Goal: Task Accomplishment & Management: Use online tool/utility

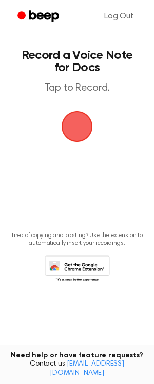
click at [83, 120] on span "button" at bounding box center [76, 126] width 29 height 29
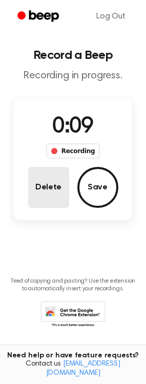
click at [60, 191] on button "Delete" at bounding box center [48, 187] width 41 height 41
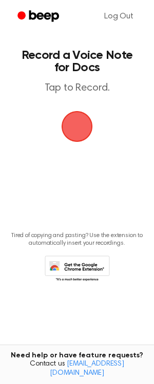
click at [77, 123] on span "button" at bounding box center [76, 126] width 31 height 31
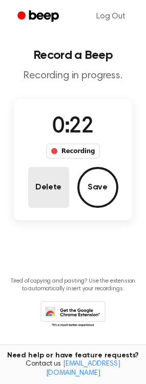
click at [48, 182] on button "Delete" at bounding box center [48, 187] width 41 height 41
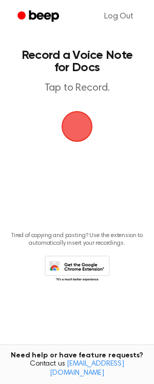
click at [81, 114] on span "button" at bounding box center [76, 126] width 29 height 29
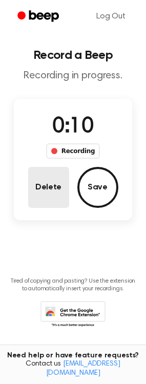
click at [49, 191] on button "Delete" at bounding box center [48, 187] width 41 height 41
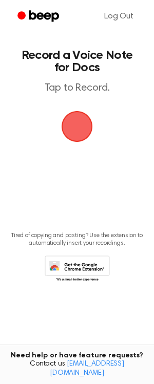
click at [74, 136] on span "button" at bounding box center [76, 126] width 29 height 29
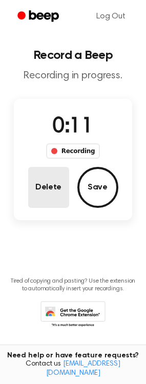
click at [44, 187] on button "Delete" at bounding box center [48, 187] width 41 height 41
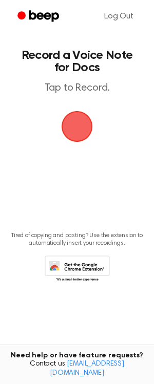
click at [75, 126] on span "button" at bounding box center [76, 126] width 29 height 29
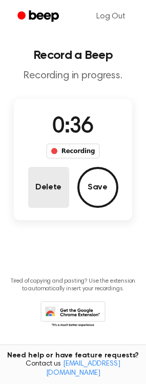
click at [58, 189] on button "Delete" at bounding box center [48, 187] width 41 height 41
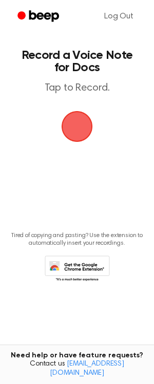
click at [72, 123] on span "button" at bounding box center [76, 126] width 29 height 29
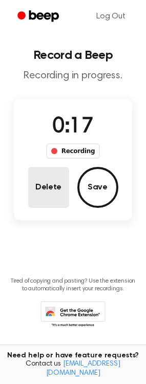
click at [33, 176] on button "Delete" at bounding box center [48, 187] width 41 height 41
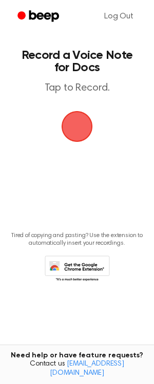
click at [83, 131] on span "button" at bounding box center [76, 126] width 29 height 29
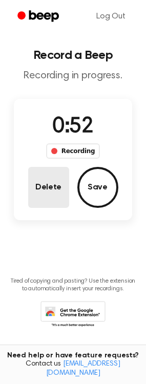
click at [51, 195] on button "Delete" at bounding box center [48, 187] width 41 height 41
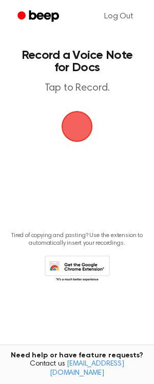
click at [79, 127] on span "button" at bounding box center [76, 126] width 29 height 29
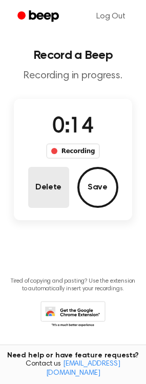
click at [37, 189] on button "Delete" at bounding box center [48, 187] width 41 height 41
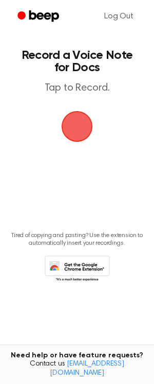
click at [73, 141] on span "button" at bounding box center [76, 126] width 29 height 29
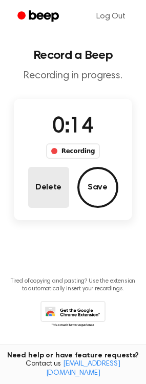
click at [47, 192] on button "Delete" at bounding box center [48, 187] width 41 height 41
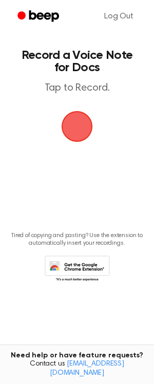
click at [73, 124] on span "button" at bounding box center [76, 126] width 29 height 29
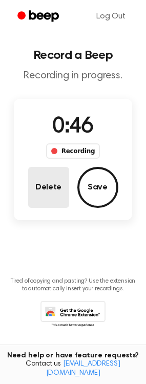
click at [56, 179] on button "Delete" at bounding box center [48, 187] width 41 height 41
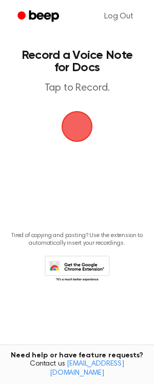
click at [77, 125] on span "button" at bounding box center [76, 126] width 29 height 29
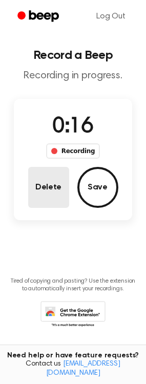
click at [49, 190] on button "Delete" at bounding box center [48, 187] width 41 height 41
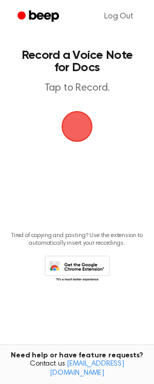
click at [76, 124] on span "button" at bounding box center [76, 126] width 29 height 29
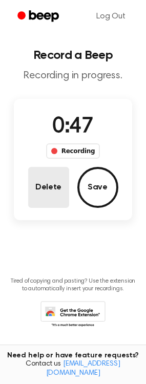
click at [53, 180] on button "Delete" at bounding box center [48, 187] width 41 height 41
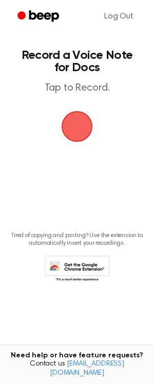
click at [82, 129] on span "button" at bounding box center [76, 126] width 29 height 29
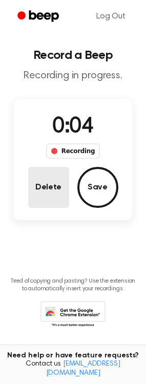
click at [53, 172] on button "Delete" at bounding box center [48, 187] width 41 height 41
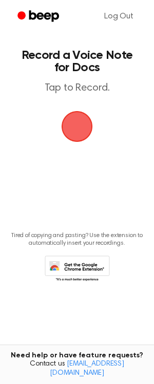
click at [73, 125] on span "button" at bounding box center [76, 126] width 29 height 29
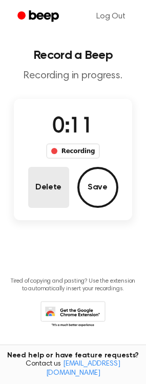
click at [38, 203] on button "Delete" at bounding box center [48, 187] width 41 height 41
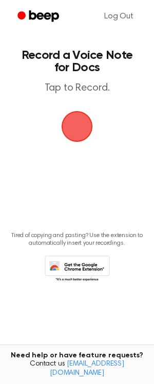
click at [74, 125] on span "button" at bounding box center [76, 126] width 29 height 29
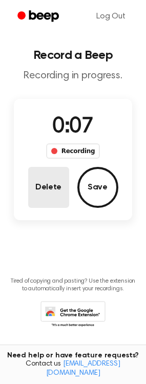
click at [54, 185] on button "Delete" at bounding box center [48, 187] width 41 height 41
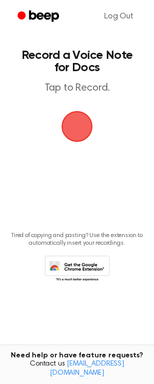
click at [82, 119] on span "button" at bounding box center [76, 126] width 29 height 29
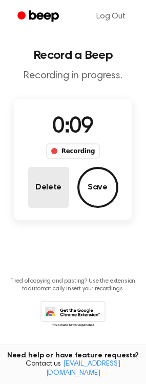
click at [43, 201] on button "Delete" at bounding box center [48, 187] width 41 height 41
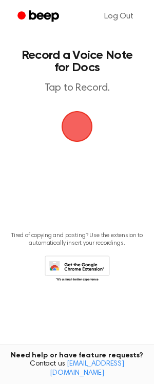
click at [72, 114] on span "button" at bounding box center [76, 126] width 29 height 29
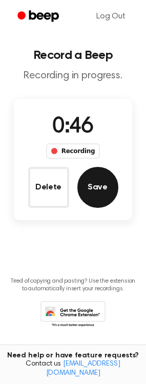
click at [97, 197] on button "Save" at bounding box center [97, 187] width 41 height 41
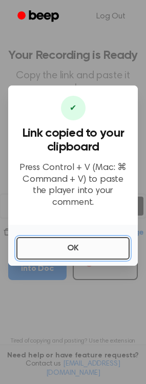
click at [89, 245] on button "OK" at bounding box center [72, 248] width 113 height 23
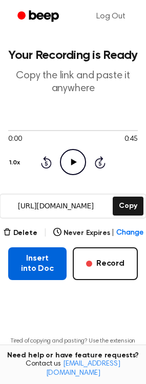
click at [50, 265] on button "Insert into Doc" at bounding box center [37, 263] width 58 height 33
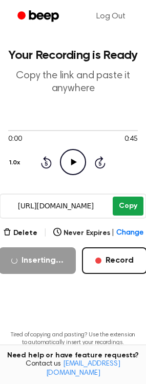
click at [134, 206] on button "Copy" at bounding box center [128, 206] width 30 height 19
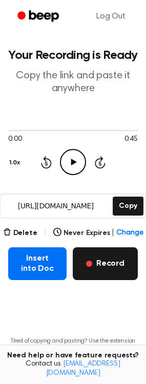
click at [97, 263] on button "Record" at bounding box center [105, 263] width 65 height 33
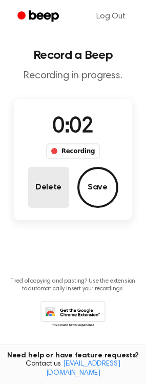
click at [53, 183] on button "Delete" at bounding box center [48, 187] width 41 height 41
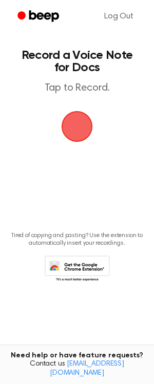
click at [82, 135] on span "button" at bounding box center [76, 126] width 29 height 29
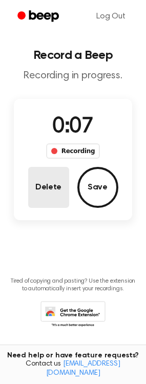
click at [55, 201] on button "Delete" at bounding box center [48, 187] width 41 height 41
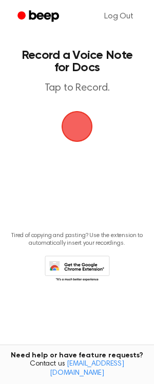
click at [90, 125] on span "button" at bounding box center [76, 126] width 29 height 29
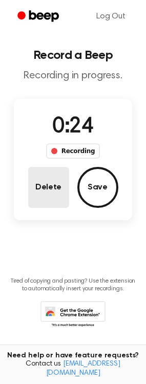
click at [54, 200] on button "Delete" at bounding box center [48, 187] width 41 height 41
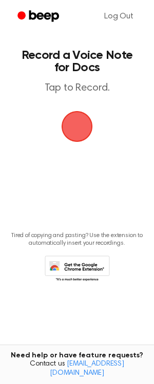
click at [71, 135] on span "button" at bounding box center [76, 126] width 29 height 29
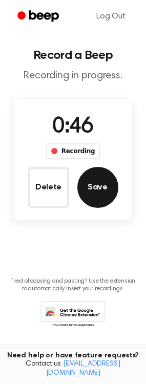
click at [88, 190] on button "Save" at bounding box center [97, 187] width 41 height 41
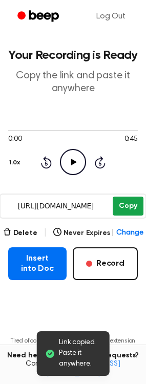
click at [128, 209] on button "Copy" at bounding box center [128, 206] width 30 height 19
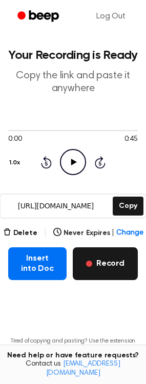
click at [97, 268] on button "Record" at bounding box center [105, 263] width 65 height 33
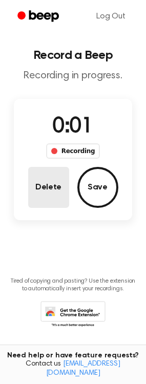
click at [56, 192] on button "Delete" at bounding box center [48, 187] width 41 height 41
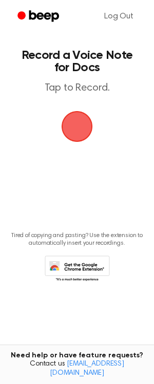
click at [72, 134] on span "button" at bounding box center [76, 126] width 29 height 29
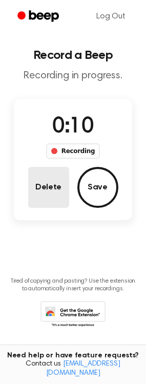
click at [52, 191] on button "Delete" at bounding box center [48, 187] width 41 height 41
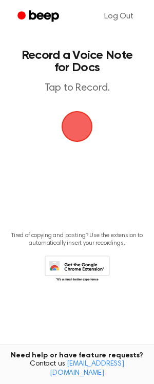
click at [79, 134] on span "button" at bounding box center [76, 126] width 29 height 29
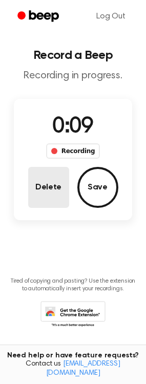
click at [40, 191] on button "Delete" at bounding box center [48, 187] width 41 height 41
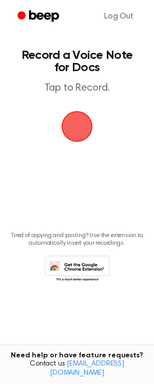
click at [81, 136] on span "button" at bounding box center [76, 126] width 29 height 29
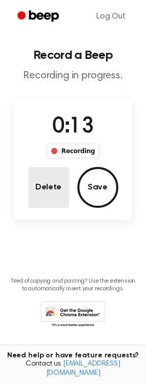
click at [52, 190] on button "Delete" at bounding box center [48, 187] width 41 height 41
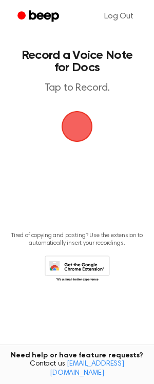
click at [68, 131] on span "button" at bounding box center [76, 126] width 29 height 29
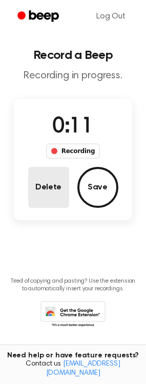
click at [56, 182] on button "Delete" at bounding box center [48, 187] width 41 height 41
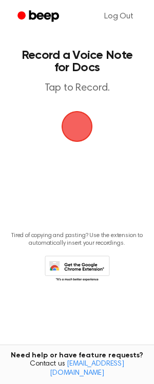
click at [83, 136] on span "button" at bounding box center [76, 126] width 29 height 29
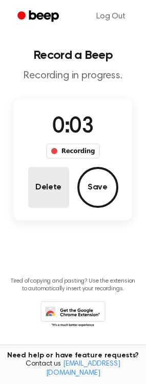
click at [48, 185] on button "Delete" at bounding box center [48, 187] width 41 height 41
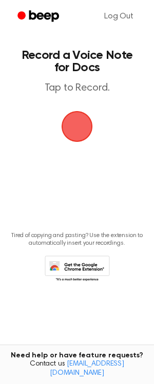
click at [80, 126] on span "button" at bounding box center [76, 126] width 29 height 29
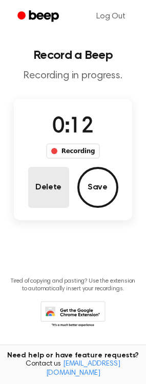
click at [48, 193] on button "Delete" at bounding box center [48, 187] width 41 height 41
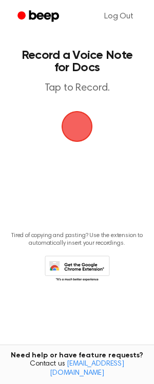
click at [72, 132] on span "button" at bounding box center [76, 126] width 29 height 29
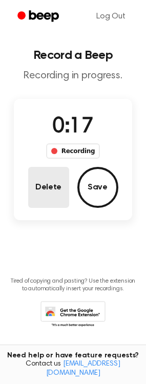
click at [61, 183] on button "Delete" at bounding box center [48, 187] width 41 height 41
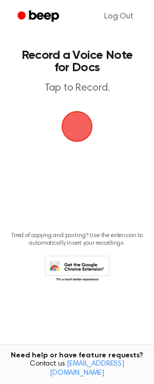
click at [74, 126] on span "button" at bounding box center [76, 126] width 29 height 29
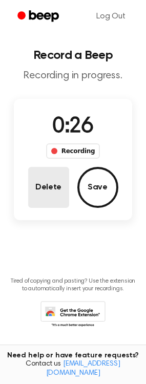
click at [42, 190] on button "Delete" at bounding box center [48, 187] width 41 height 41
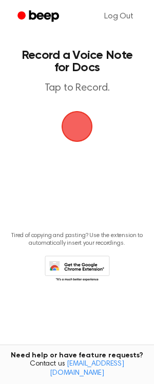
click at [74, 135] on span "button" at bounding box center [76, 126] width 29 height 29
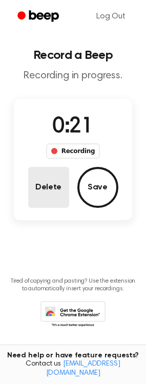
click at [58, 186] on button "Delete" at bounding box center [48, 187] width 41 height 41
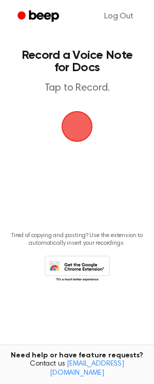
click at [75, 138] on span "button" at bounding box center [76, 126] width 29 height 29
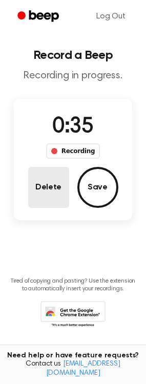
click at [40, 187] on button "Delete" at bounding box center [48, 187] width 41 height 41
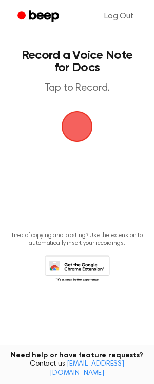
click at [67, 134] on span "button" at bounding box center [76, 126] width 29 height 29
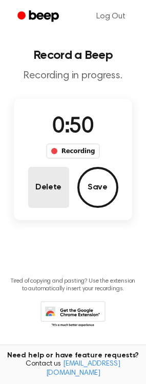
click at [46, 192] on button "Delete" at bounding box center [48, 187] width 41 height 41
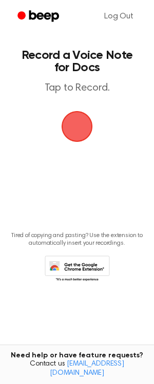
click at [70, 129] on span "button" at bounding box center [76, 126] width 29 height 29
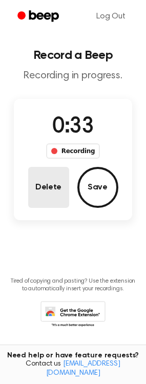
click at [37, 183] on button "Delete" at bounding box center [48, 187] width 41 height 41
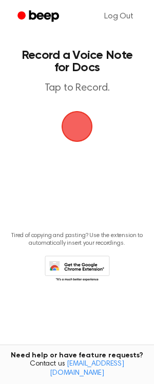
click at [73, 137] on span "button" at bounding box center [76, 126] width 29 height 29
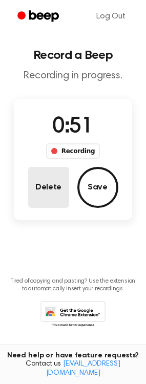
click at [48, 183] on button "Delete" at bounding box center [48, 187] width 41 height 41
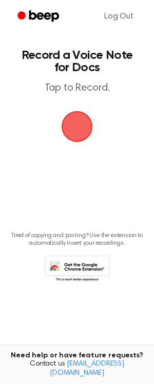
click at [82, 117] on span "button" at bounding box center [76, 126] width 29 height 29
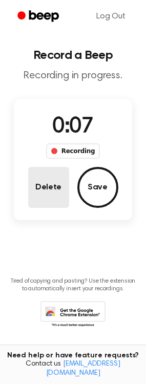
click at [57, 196] on button "Delete" at bounding box center [48, 187] width 41 height 41
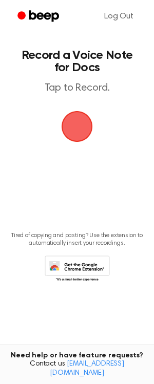
click at [75, 141] on span "button" at bounding box center [76, 126] width 29 height 29
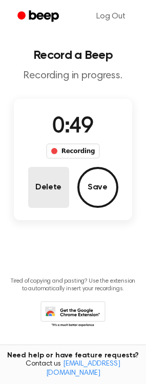
click at [48, 192] on button "Delete" at bounding box center [48, 187] width 41 height 41
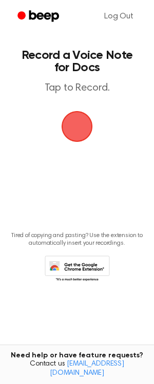
click at [73, 137] on span "button" at bounding box center [76, 126] width 31 height 31
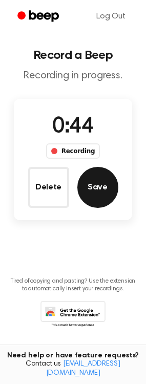
click at [89, 191] on button "Save" at bounding box center [97, 187] width 41 height 41
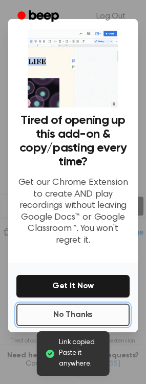
click at [77, 312] on button "No Thanks" at bounding box center [72, 315] width 113 height 23
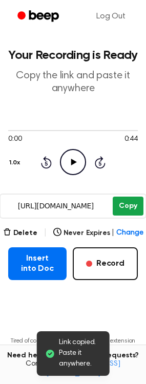
click at [122, 206] on button "Copy" at bounding box center [128, 206] width 30 height 19
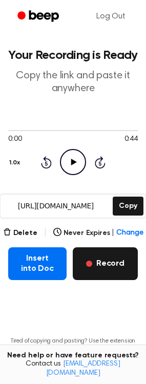
click at [103, 264] on button "Record" at bounding box center [105, 263] width 65 height 33
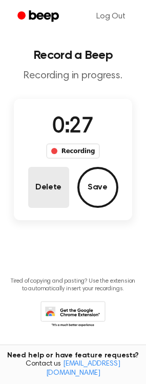
click at [56, 201] on button "Delete" at bounding box center [48, 187] width 41 height 41
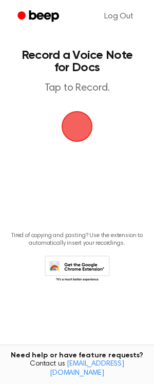
click at [75, 132] on span "button" at bounding box center [76, 126] width 29 height 29
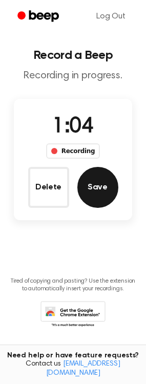
click at [99, 188] on button "Save" at bounding box center [97, 187] width 41 height 41
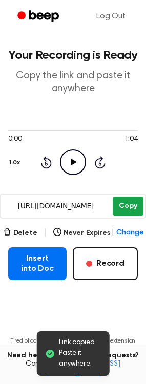
click at [129, 212] on button "Copy" at bounding box center [128, 206] width 30 height 19
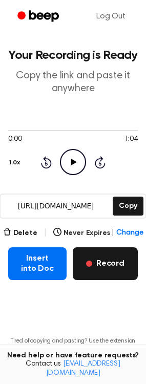
click at [108, 260] on button "Record" at bounding box center [105, 263] width 65 height 33
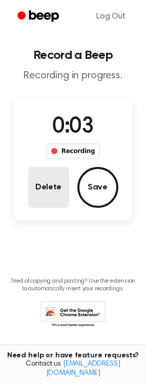
click at [53, 184] on button "Delete" at bounding box center [48, 187] width 41 height 41
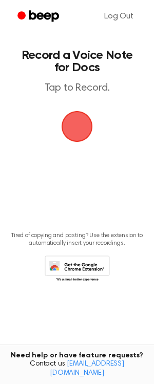
click at [68, 119] on span "button" at bounding box center [76, 126] width 29 height 29
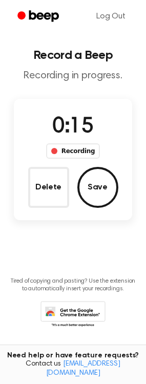
click at [26, 173] on div "0:15 Recording Delete Save" at bounding box center [73, 159] width 119 height 97
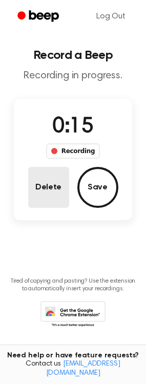
click at [43, 179] on button "Delete" at bounding box center [48, 187] width 41 height 41
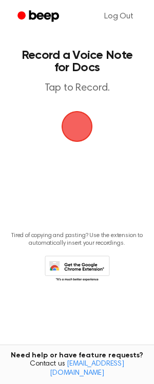
click at [69, 137] on span "button" at bounding box center [76, 126] width 29 height 29
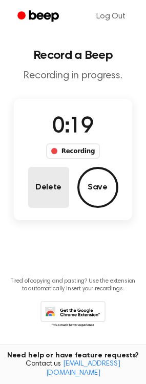
click at [38, 192] on button "Delete" at bounding box center [48, 187] width 41 height 41
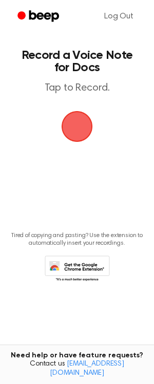
click at [68, 138] on span "button" at bounding box center [76, 126] width 29 height 29
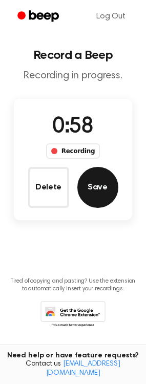
click at [97, 186] on button "Save" at bounding box center [97, 187] width 41 height 41
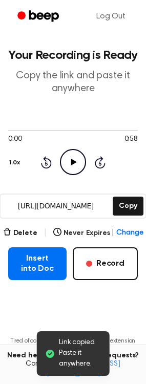
click at [77, 156] on icon "Play Audio" at bounding box center [73, 162] width 26 height 26
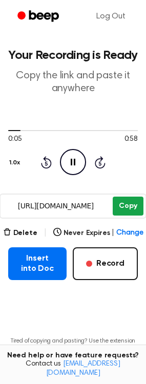
click at [130, 209] on button "Copy" at bounding box center [128, 206] width 30 height 19
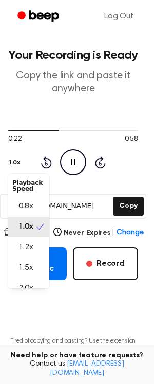
click at [12, 165] on button "1.0x" at bounding box center [15, 162] width 15 height 17
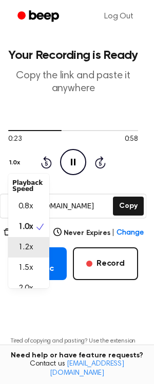
click at [44, 250] on div "1.2x" at bounding box center [28, 247] width 41 height 20
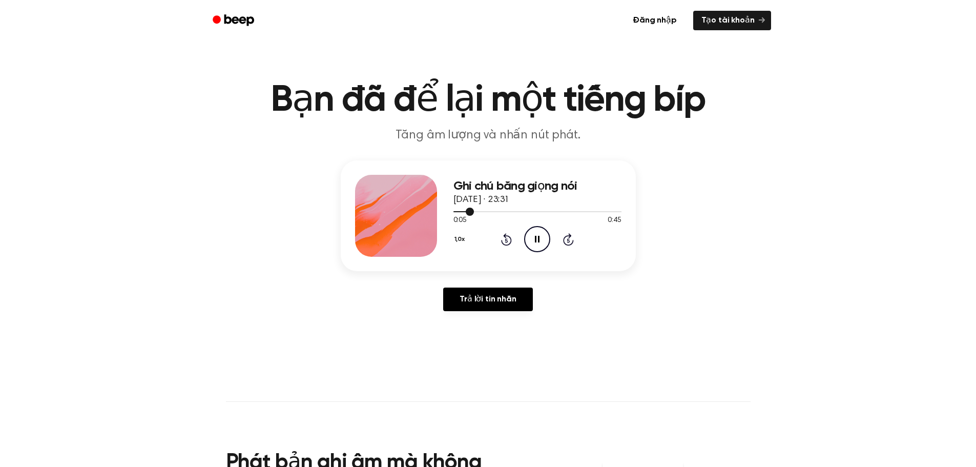
click at [516, 211] on div at bounding box center [537, 211] width 168 height 1
click at [534, 211] on div at bounding box center [537, 211] width 168 height 1
click at [553, 210] on div at bounding box center [537, 211] width 168 height 8
click at [592, 204] on div "Ghi chú bằng giọng nói 10 tháng 9, 2025 · 23:31" at bounding box center [537, 193] width 168 height 28
click at [612, 209] on div at bounding box center [537, 211] width 168 height 8
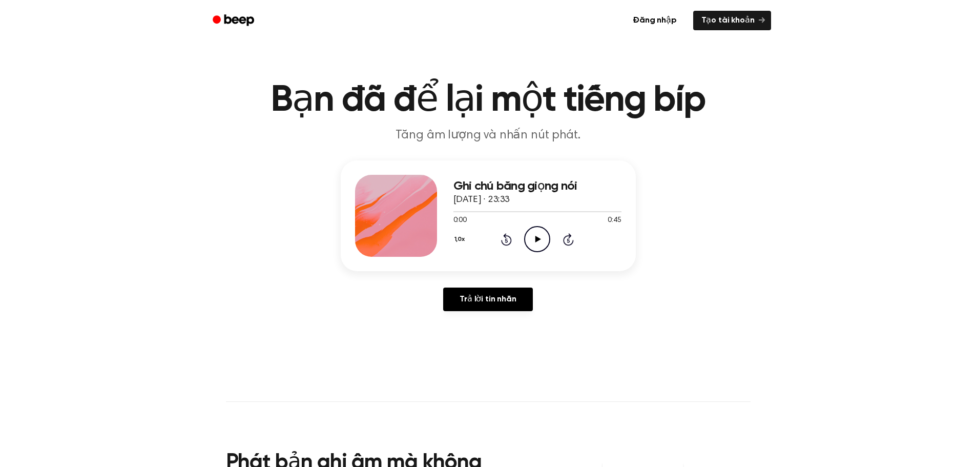
click at [540, 239] on icon at bounding box center [538, 239] width 6 height 7
click at [541, 234] on icon "Play Audio" at bounding box center [537, 239] width 26 height 26
click at [549, 238] on icon "Play Audio" at bounding box center [537, 239] width 26 height 26
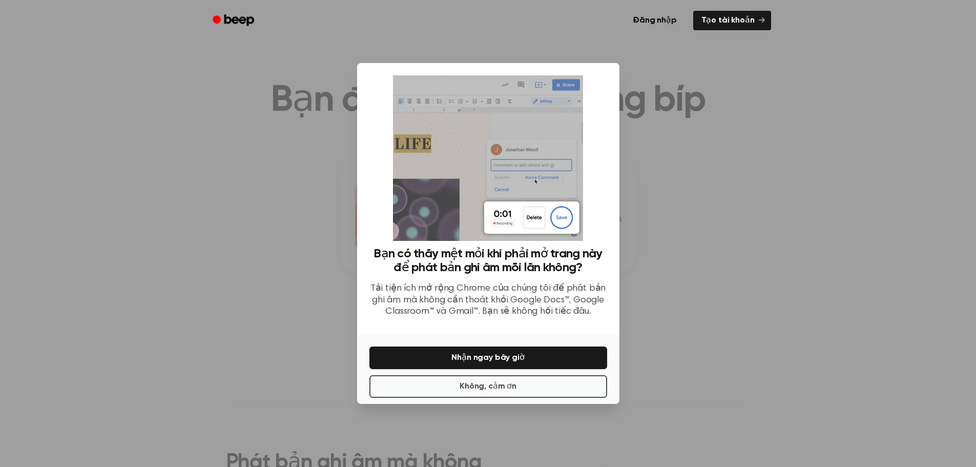
click at [663, 323] on div at bounding box center [488, 233] width 976 height 467
click at [527, 382] on button "Không, cảm ơn" at bounding box center [488, 386] width 238 height 23
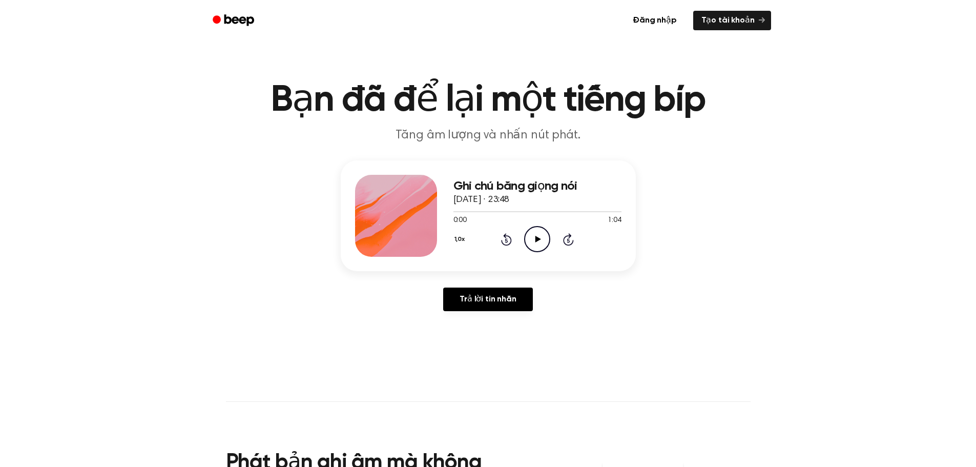
click at [549, 221] on div "0:00 1:04" at bounding box center [537, 220] width 168 height 11
click at [537, 232] on icon "Play Audio" at bounding box center [537, 239] width 26 height 26
